Goal: Task Accomplishment & Management: Manage account settings

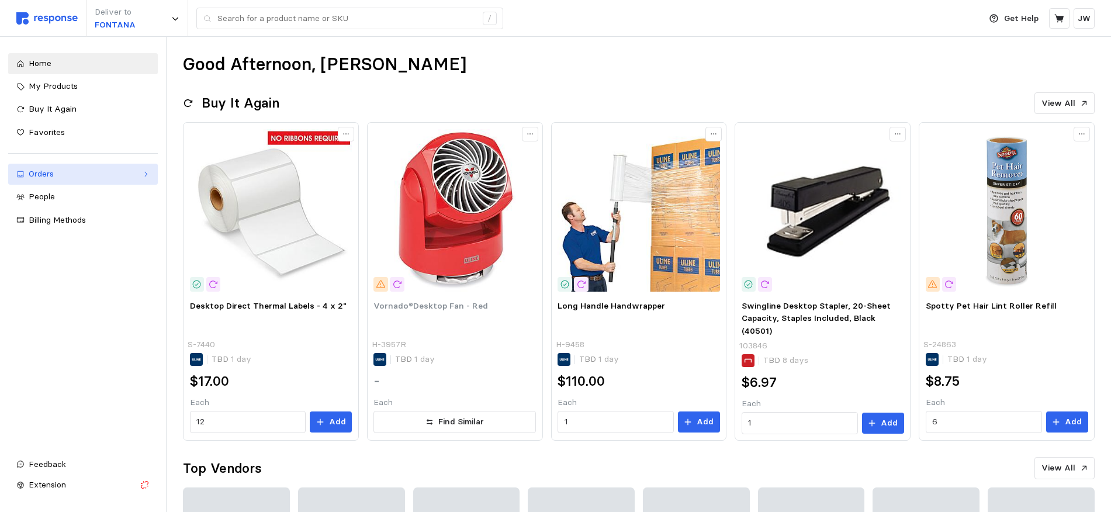
click at [25, 173] on link "Orders" at bounding box center [83, 174] width 150 height 21
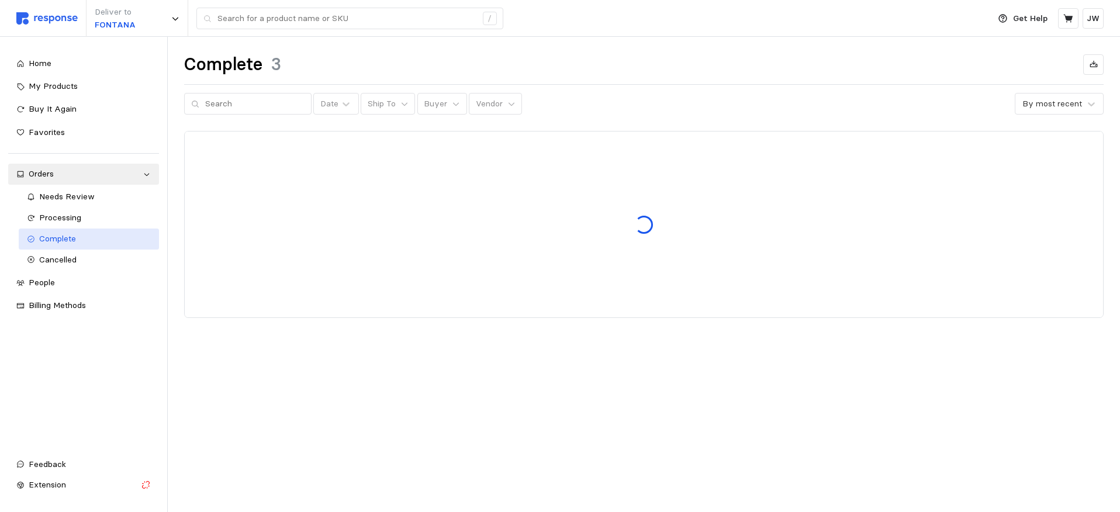
click at [65, 239] on span "Complete" at bounding box center [57, 238] width 37 height 11
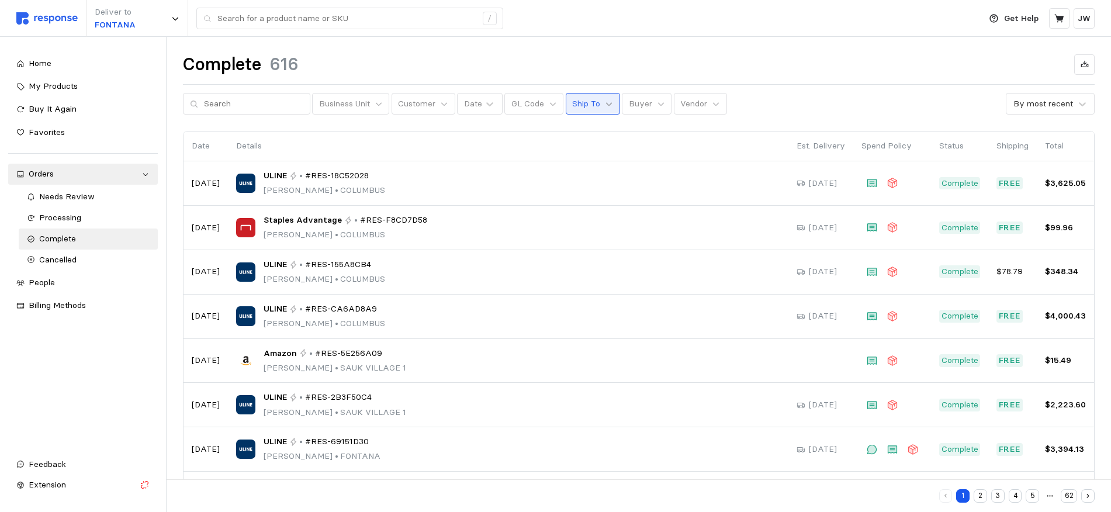
click at [606, 103] on icon at bounding box center [609, 104] width 6 height 4
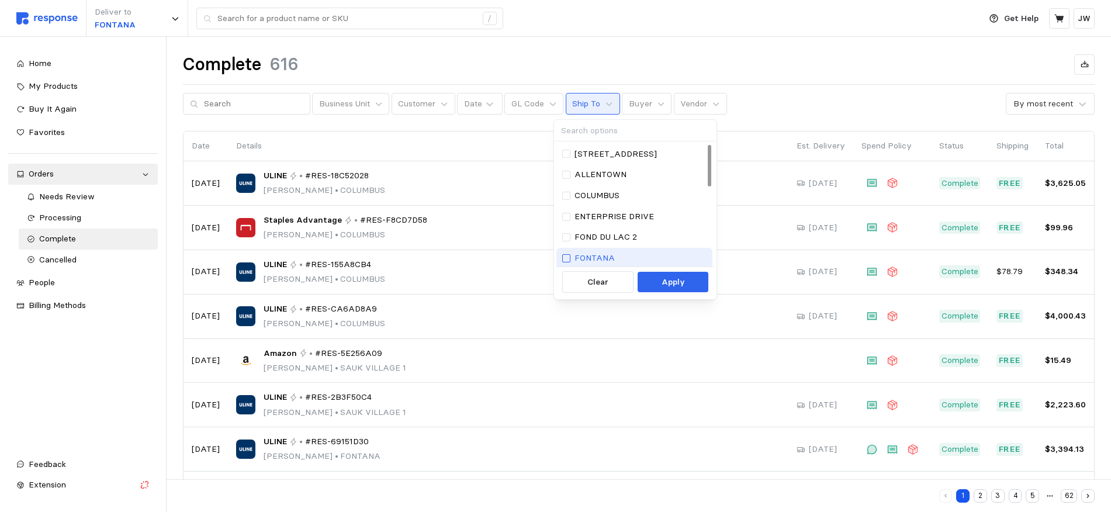
click at [564, 257] on div at bounding box center [566, 258] width 8 height 8
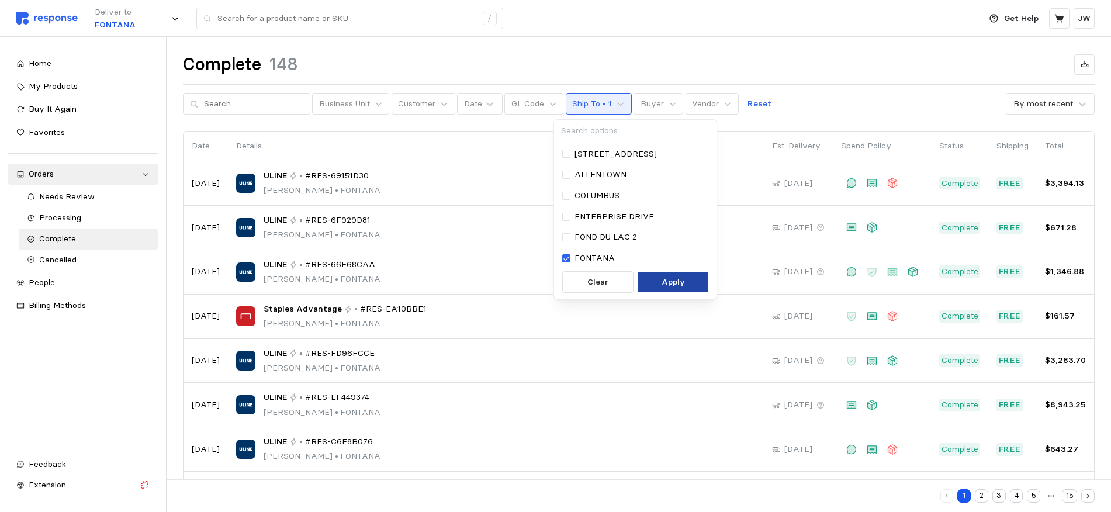
click at [669, 282] on p "Apply" at bounding box center [673, 282] width 23 height 13
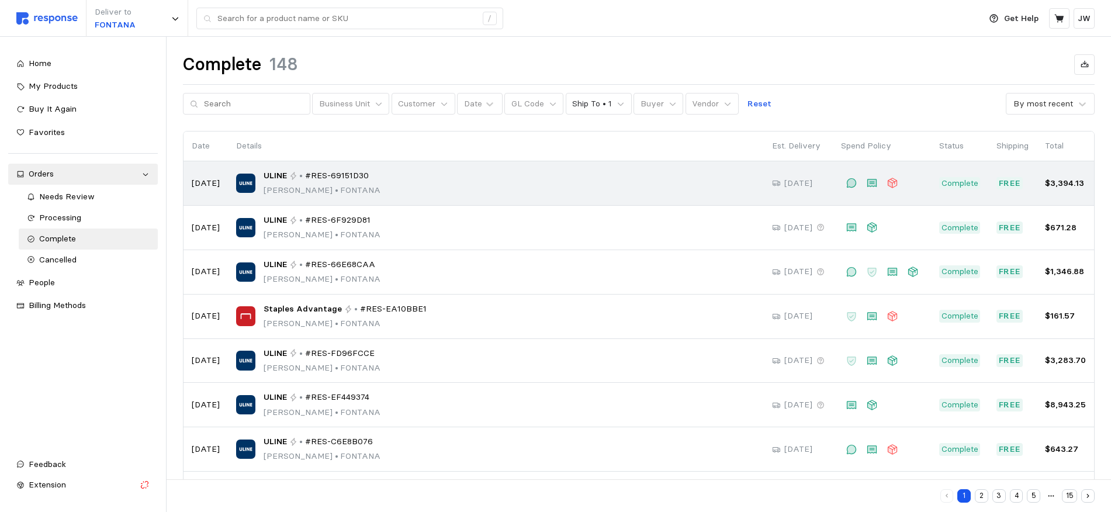
click at [380, 187] on p "[PERSON_NAME] • [PERSON_NAME]" at bounding box center [322, 190] width 117 height 13
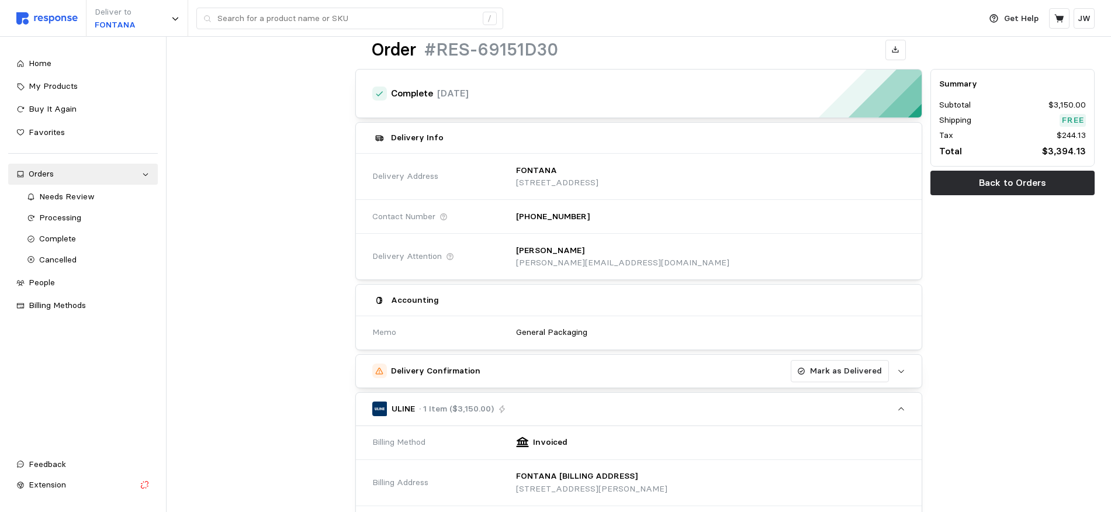
scroll to position [36, 0]
click at [839, 374] on p "Mark as Delivered" at bounding box center [846, 370] width 72 height 13
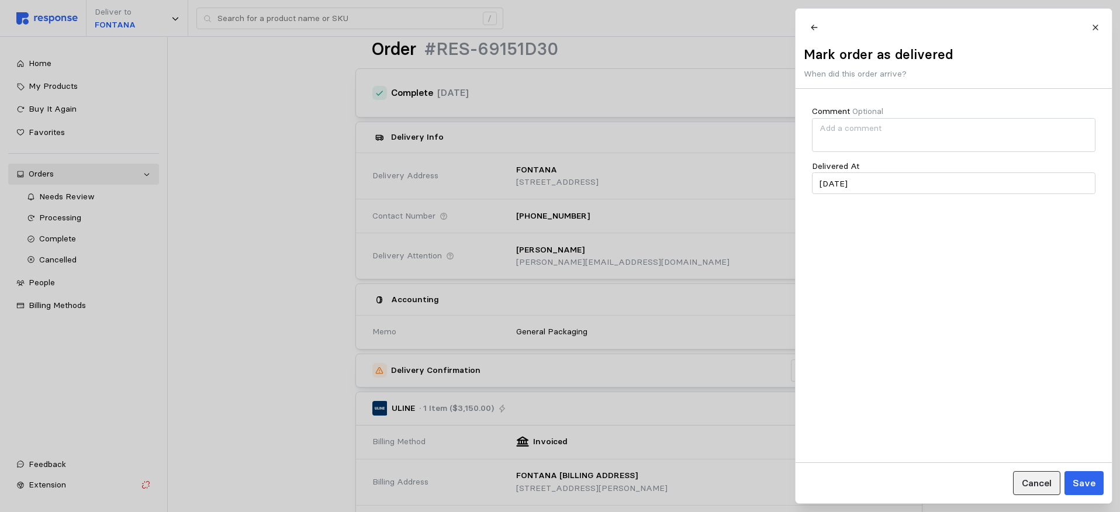
click at [1043, 482] on p "Cancel" at bounding box center [1036, 483] width 30 height 15
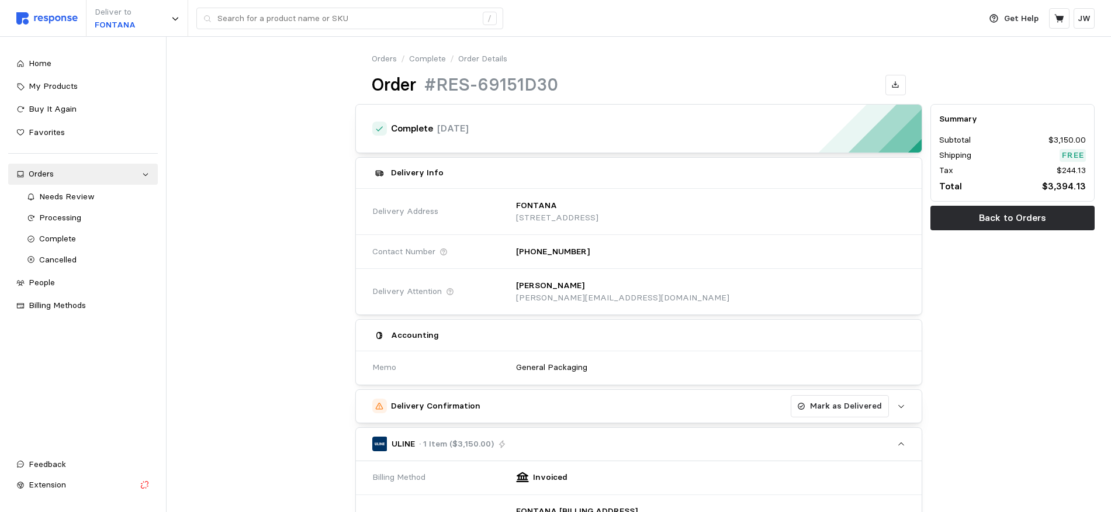
scroll to position [0, 0]
click at [844, 404] on p "Mark as Delivered" at bounding box center [846, 406] width 72 height 13
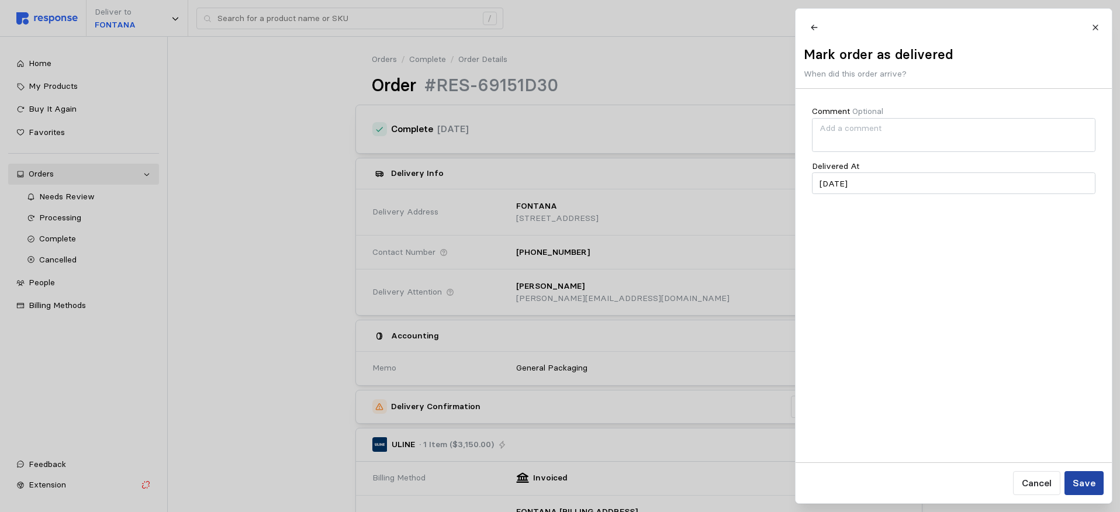
click at [1096, 484] on button "Save" at bounding box center [1083, 483] width 39 height 24
